Goal: Transaction & Acquisition: Purchase product/service

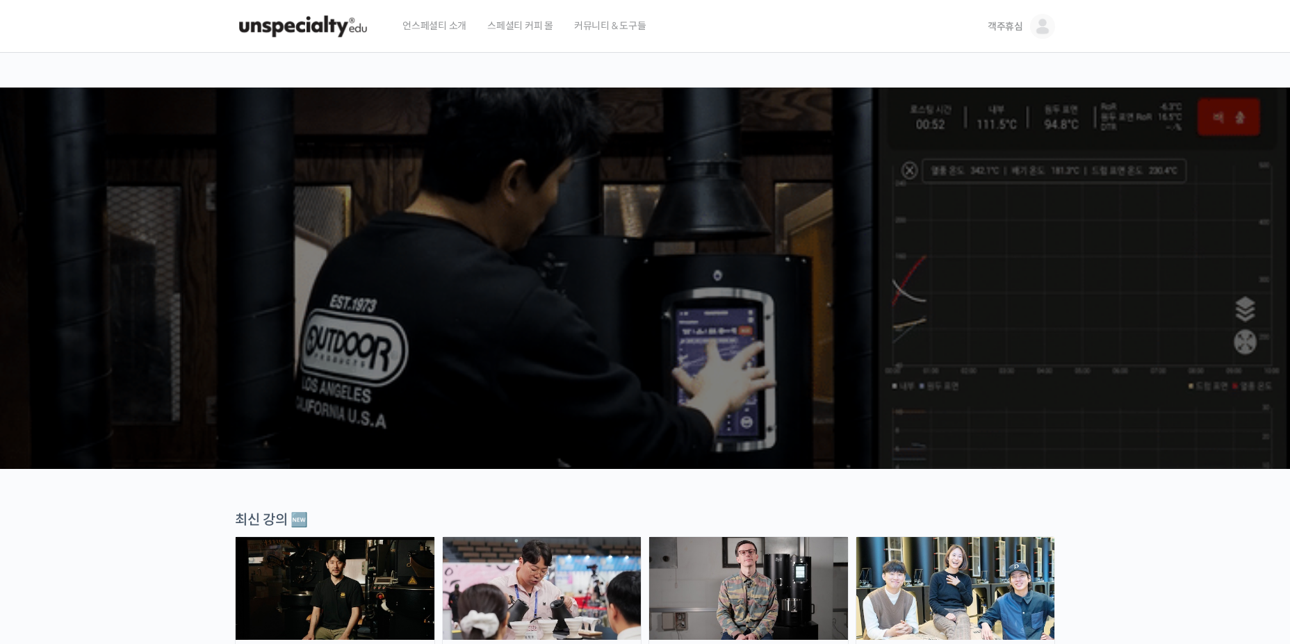
click at [1030, 22] on link "객주휴심" at bounding box center [1021, 26] width 67 height 53
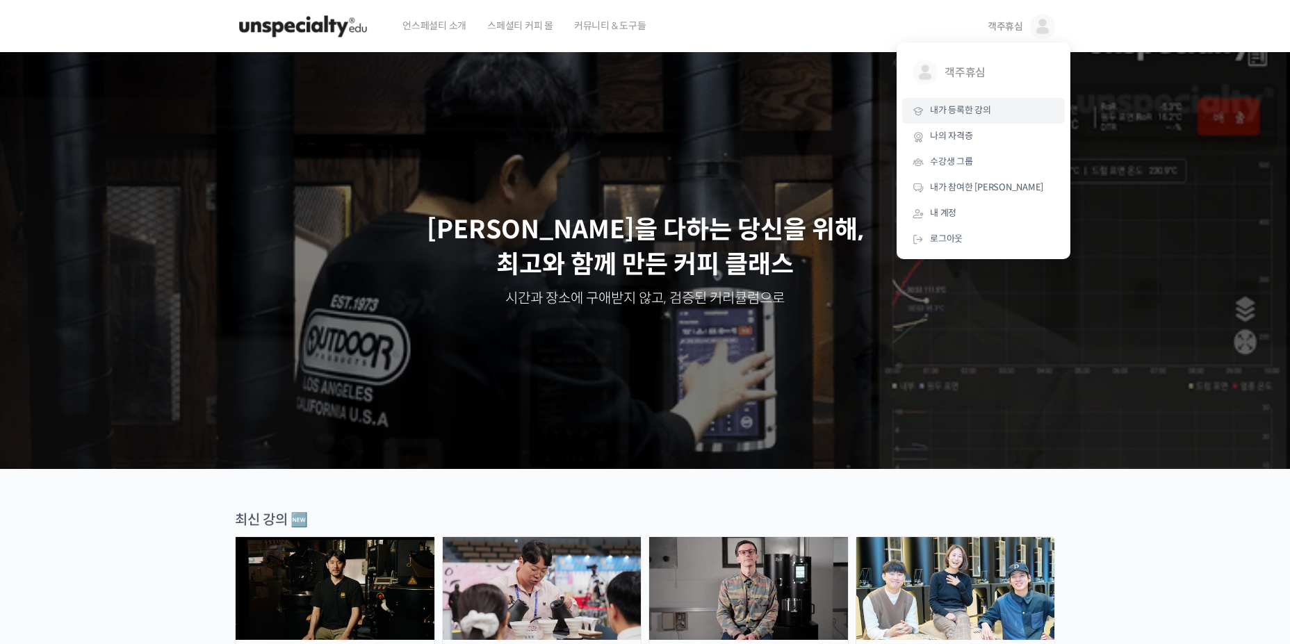
click at [987, 118] on link "내가 등록한 강의" at bounding box center [983, 111] width 163 height 26
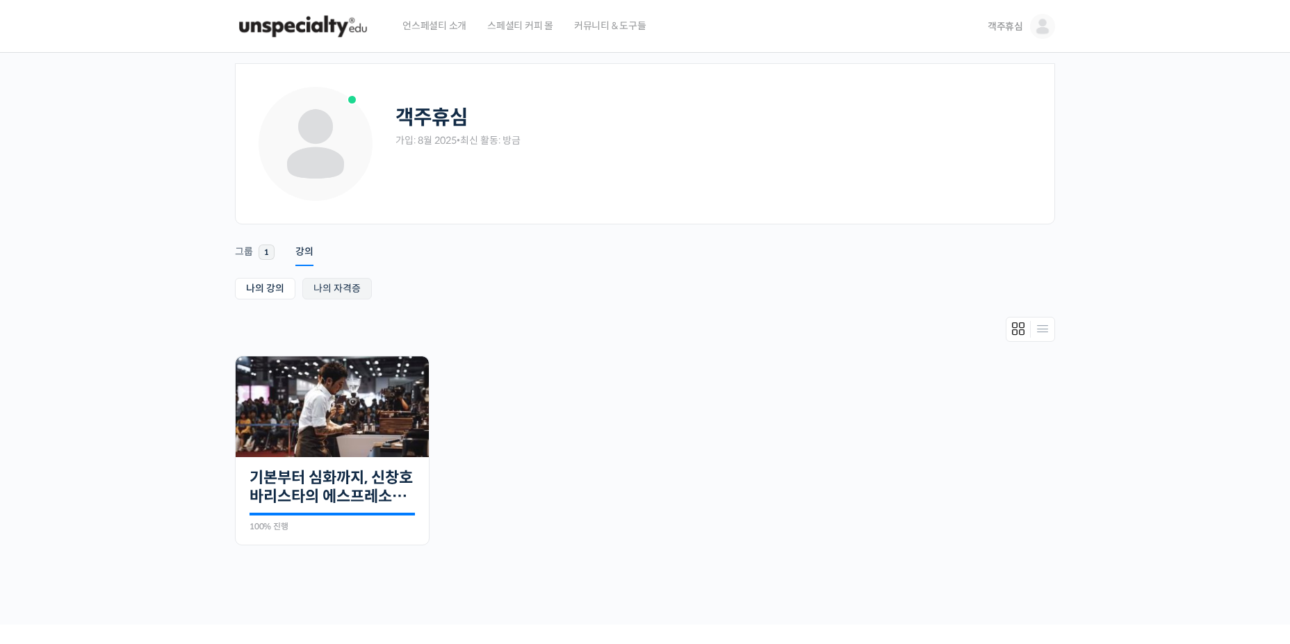
click at [333, 290] on link "나의 자격증" at bounding box center [337, 289] width 70 height 22
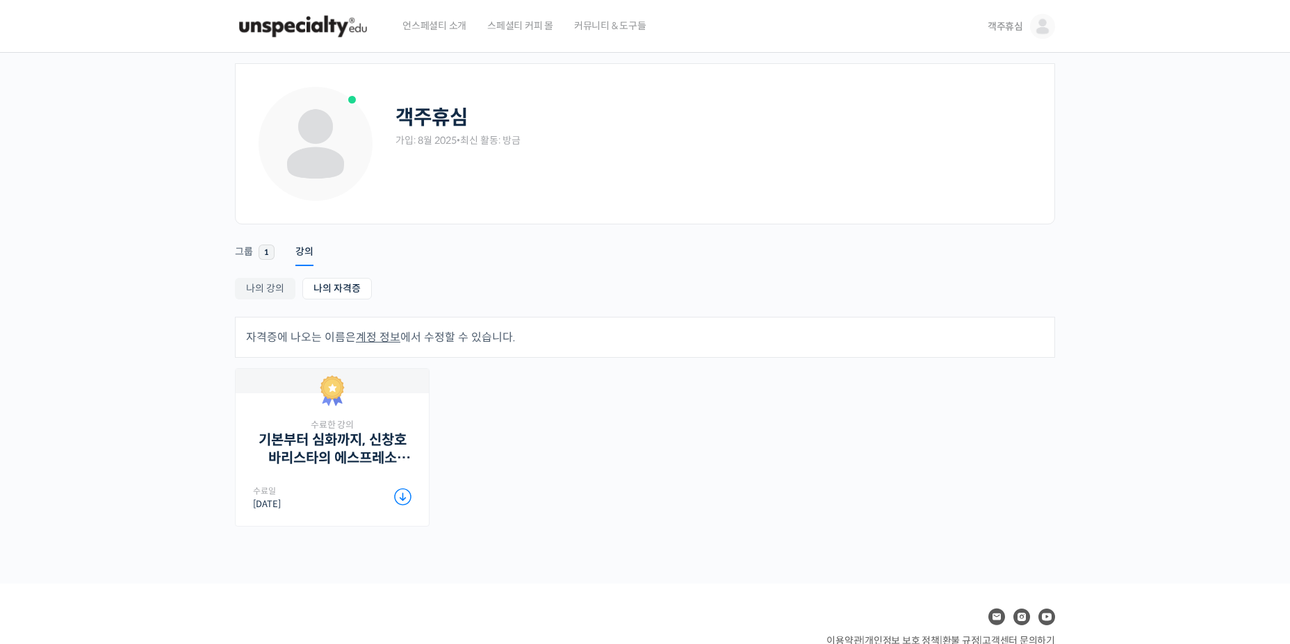
click at [323, 31] on img at bounding box center [303, 27] width 136 height 42
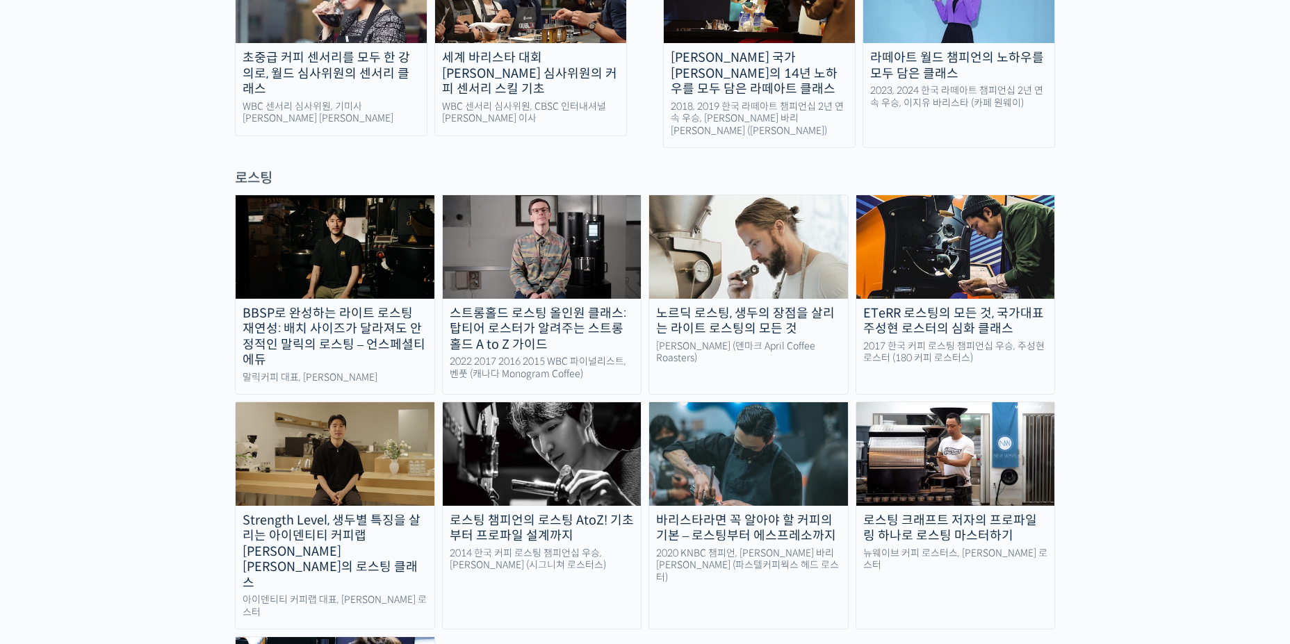
scroll to position [1182, 0]
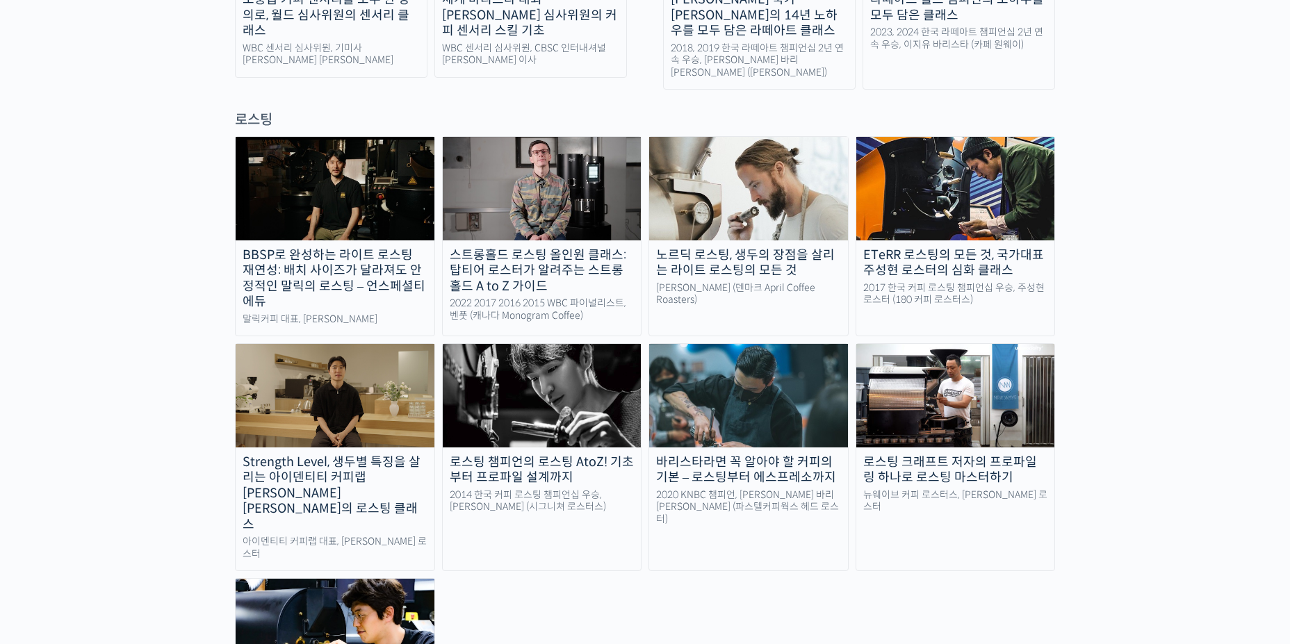
click at [510, 352] on img at bounding box center [542, 395] width 199 height 103
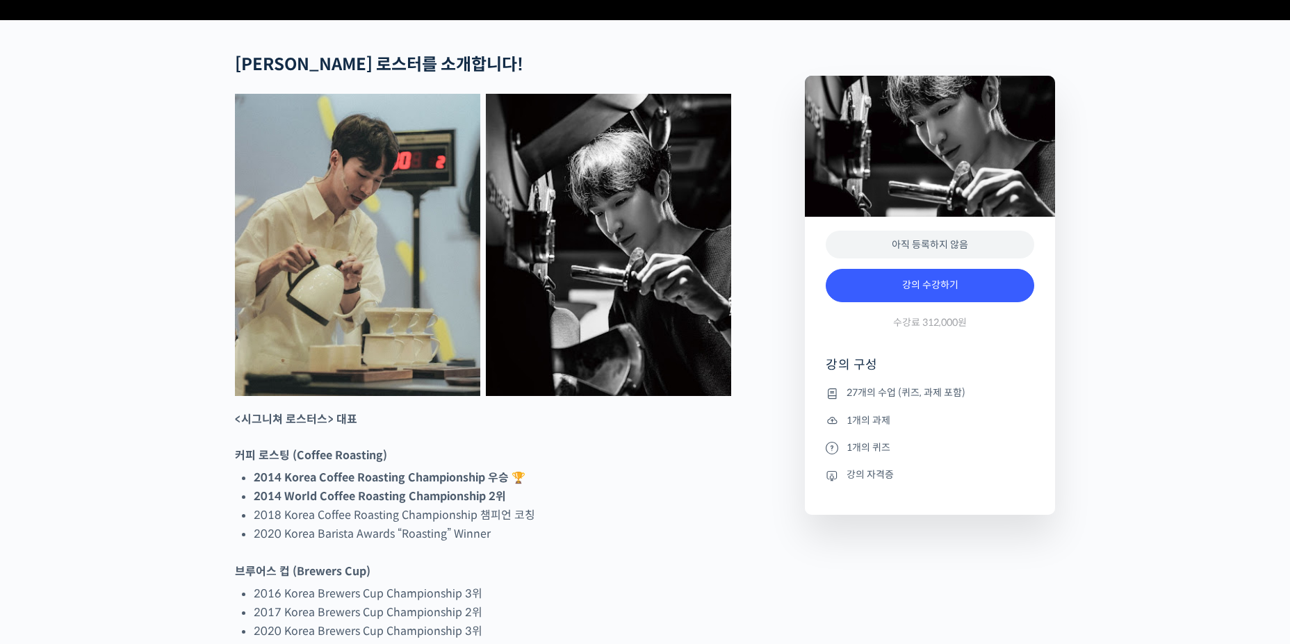
scroll to position [626, 0]
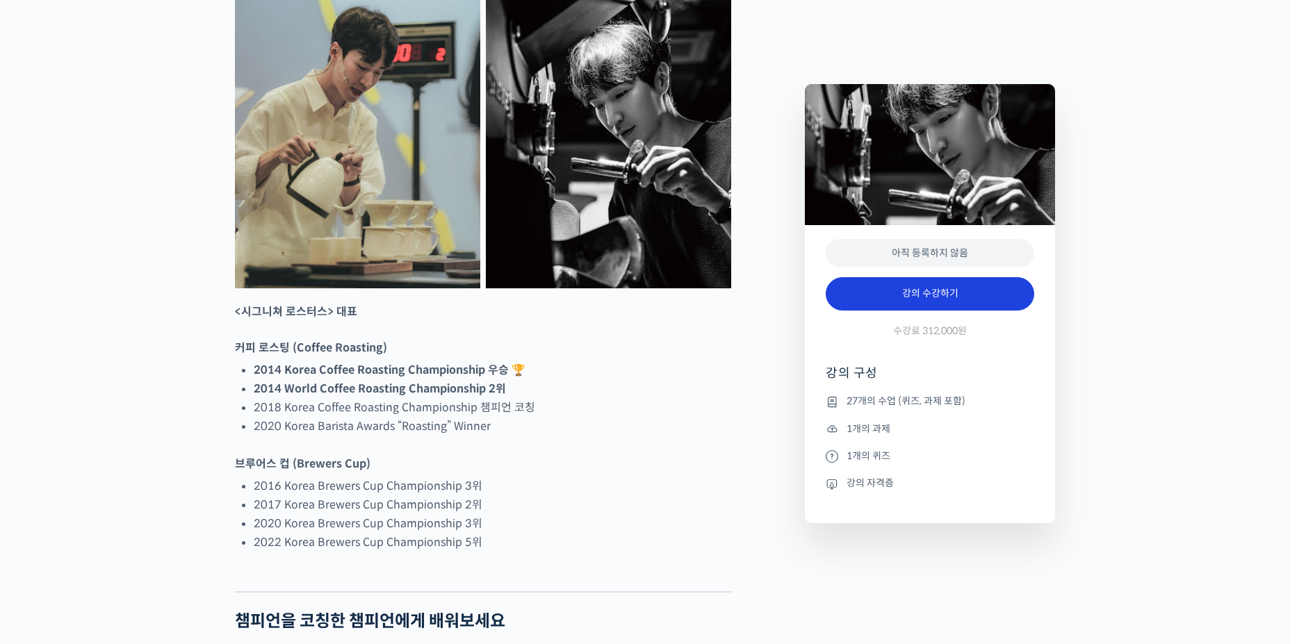
click at [893, 286] on link "강의 수강하기" at bounding box center [930, 293] width 209 height 33
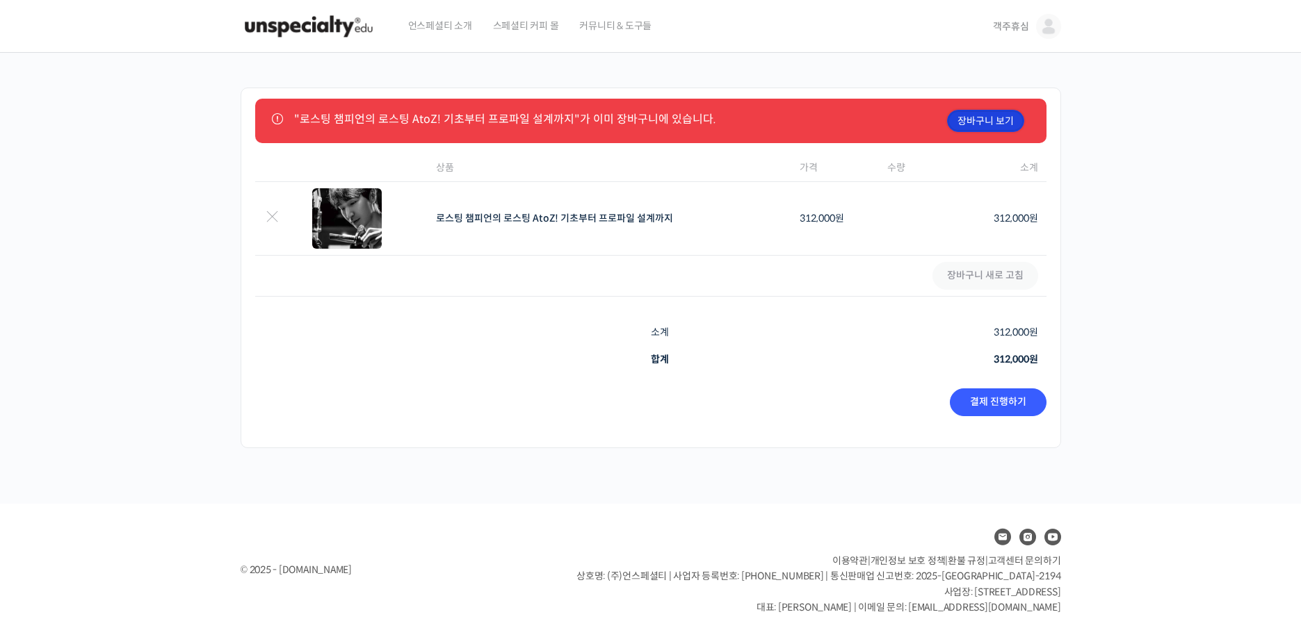
click at [975, 119] on link "장바구니 보기" at bounding box center [985, 121] width 77 height 22
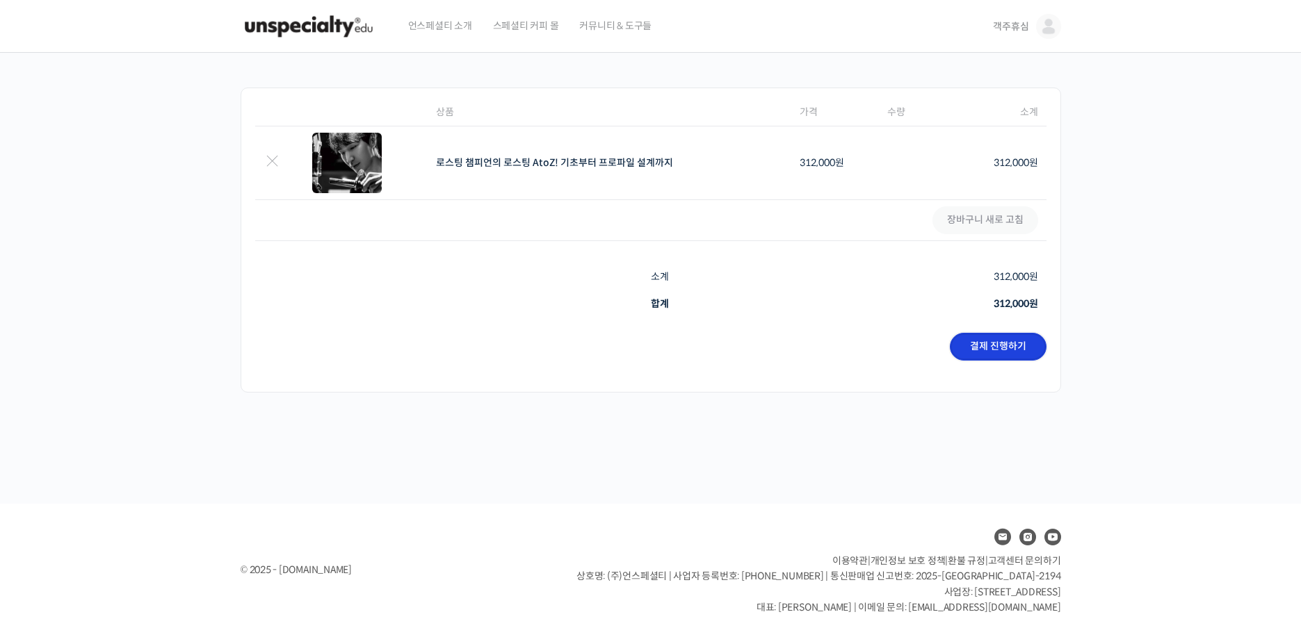
click at [1000, 346] on link "결제 진행하기" at bounding box center [998, 347] width 97 height 28
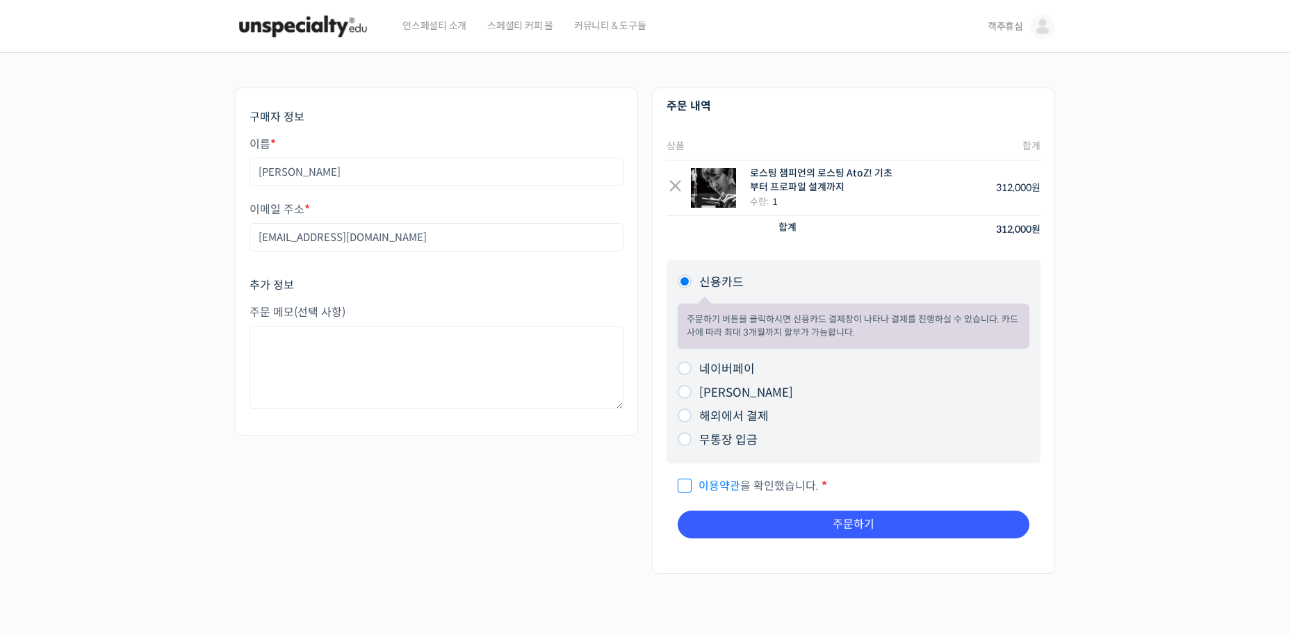
click at [738, 367] on label "네이버페이" at bounding box center [727, 369] width 56 height 15
click at [692, 367] on input "네이버페이" at bounding box center [685, 369] width 14 height 14
radio input "true"
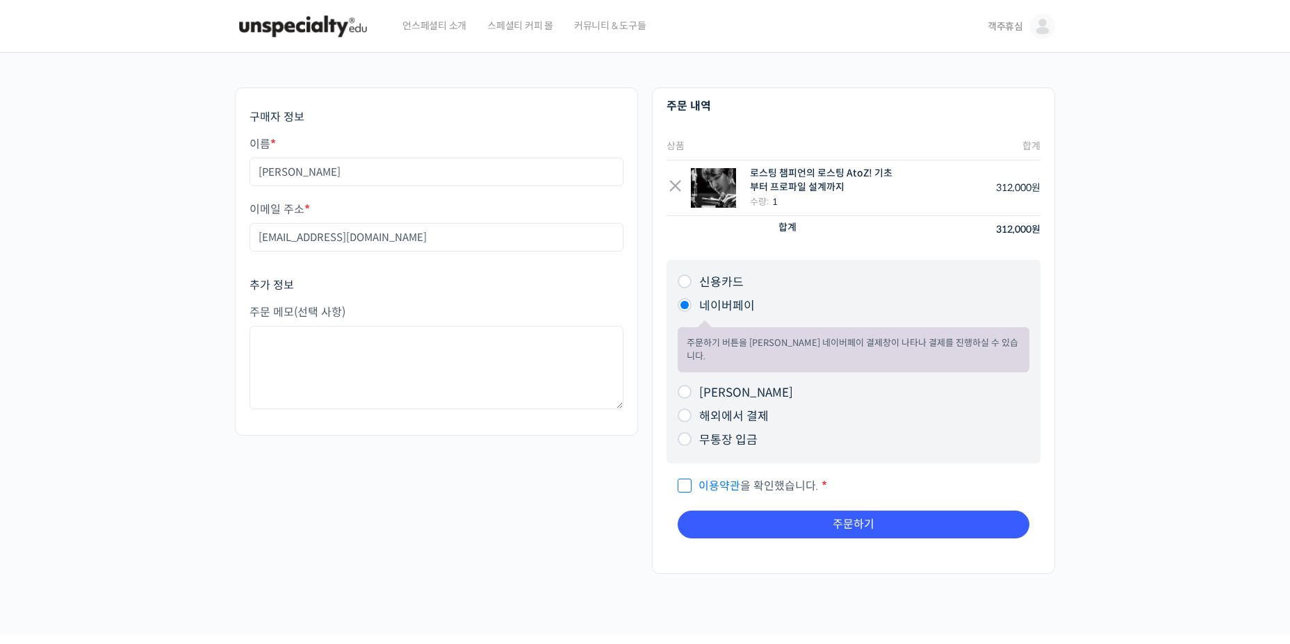
click at [689, 479] on span "이용약관 을 확인했습니다." at bounding box center [748, 486] width 141 height 15
click at [687, 476] on input "이용약관 을 확인했습니다. *" at bounding box center [682, 480] width 9 height 9
checkbox input "true"
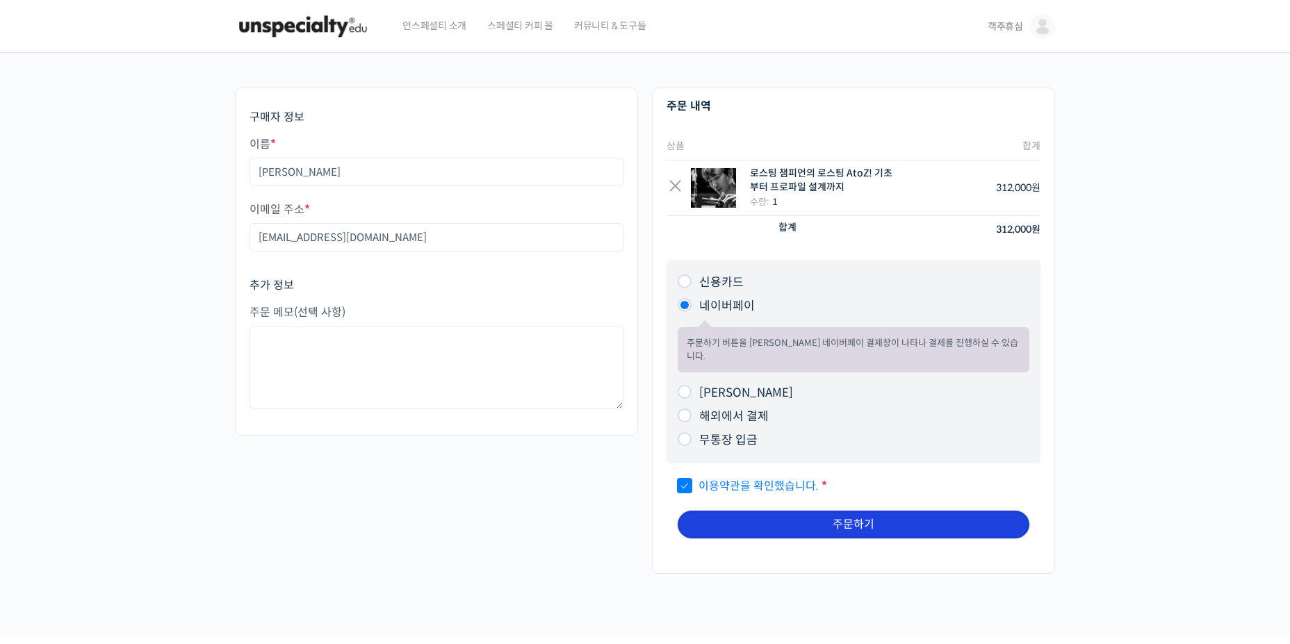
click at [774, 511] on button "주문하기" at bounding box center [854, 525] width 352 height 28
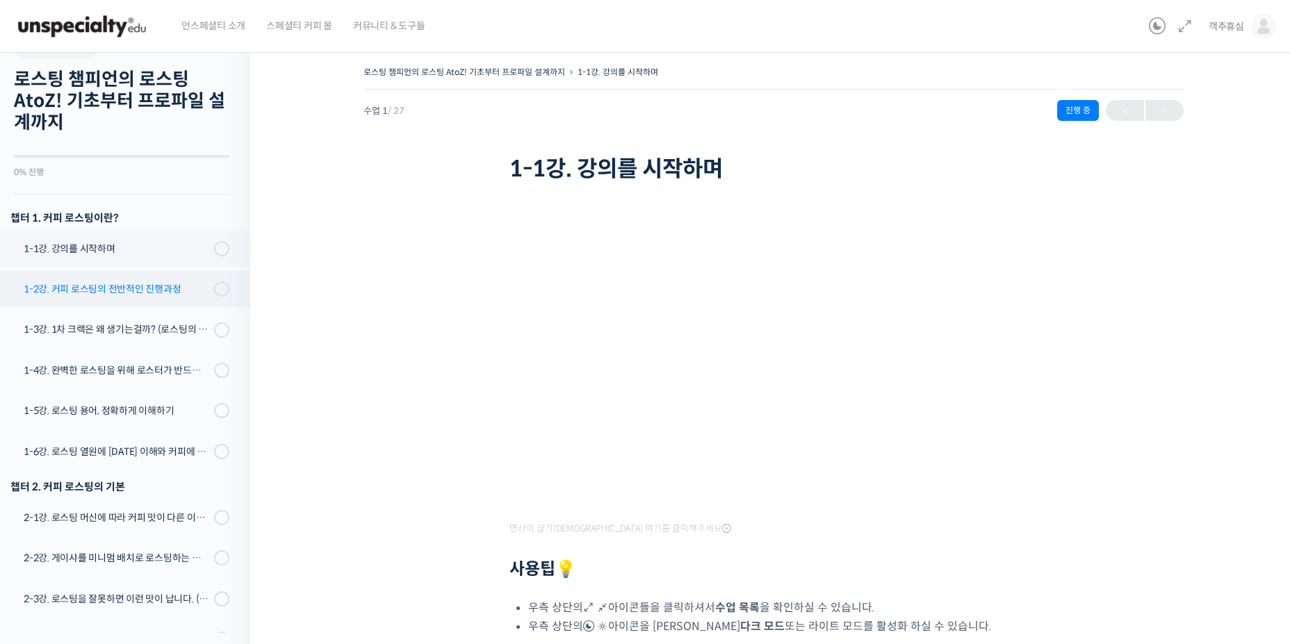
scroll to position [19, 0]
